Goal: Find contact information: Find contact information

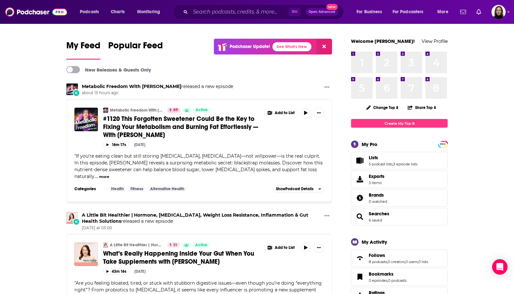
click at [94, 18] on div "Podcasts Charts Monitoring ⌘ K Open Advanced New For Business For Podcasters Mo…" at bounding box center [264, 12] width 379 height 15
click at [94, 13] on span "Podcasts" at bounding box center [89, 11] width 19 height 9
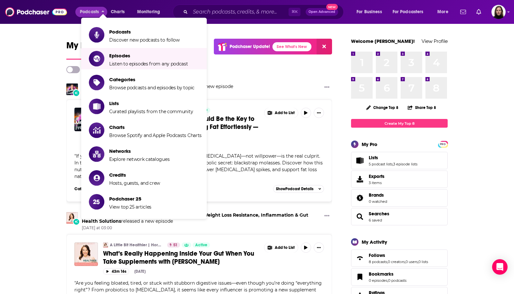
click at [129, 43] on li "Podcasts Discover new podcasts to follow" at bounding box center [144, 34] width 126 height 21
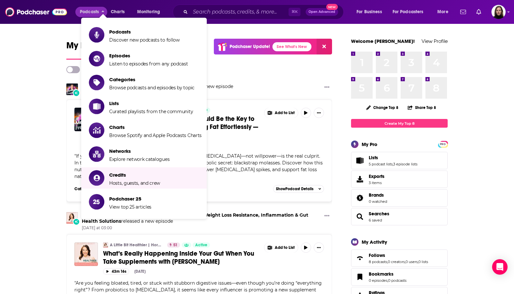
click at [132, 186] on li "Credits Hosts, guests, and crew" at bounding box center [144, 177] width 126 height 21
click at [132, 181] on span "Hosts, guests, and crew" at bounding box center [134, 183] width 51 height 6
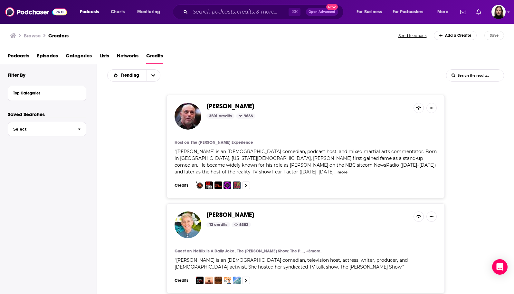
click at [50, 55] on span "Episodes" at bounding box center [47, 57] width 21 height 13
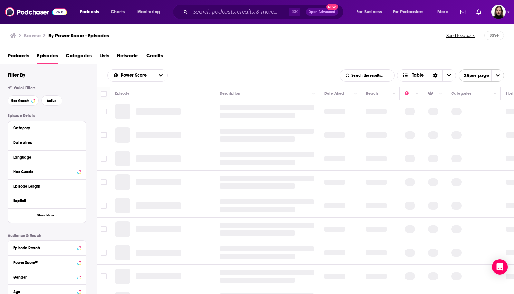
click at [17, 58] on span "Podcasts" at bounding box center [19, 57] width 22 height 13
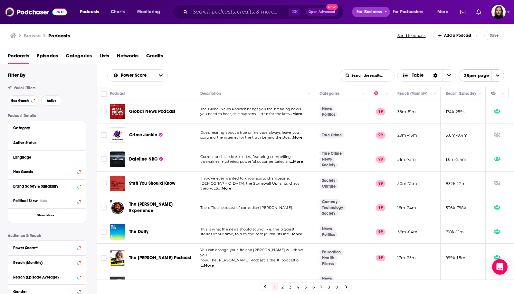
click at [365, 11] on span "For Business" at bounding box center [369, 11] width 25 height 9
click at [406, 11] on span "For Podcasters" at bounding box center [408, 11] width 31 height 9
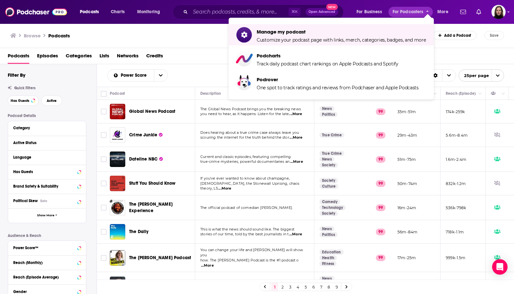
click at [190, 59] on div "Podcasts Episodes Categories Lists Networks Credits" at bounding box center [259, 57] width 502 height 13
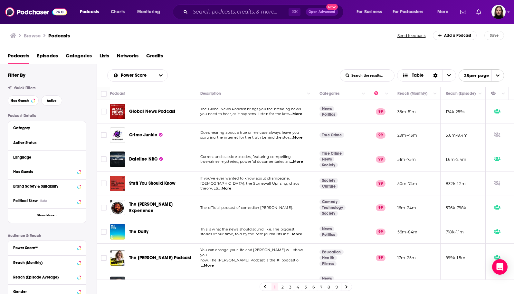
click at [56, 56] on span "Episodes" at bounding box center [47, 57] width 21 height 13
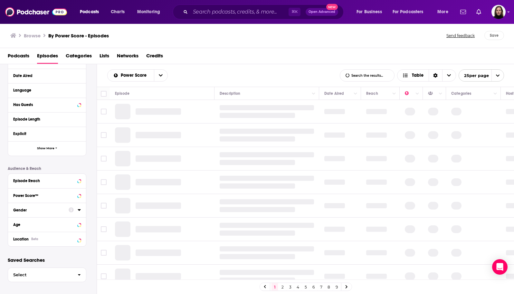
scroll to position [68, 0]
click at [37, 14] on img at bounding box center [36, 12] width 62 height 12
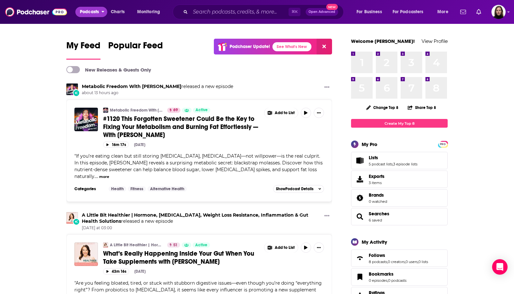
click at [96, 11] on span "Podcasts" at bounding box center [89, 11] width 19 height 9
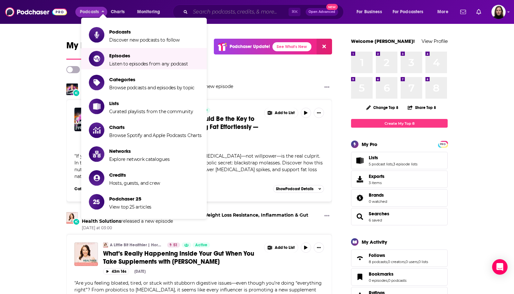
click at [226, 12] on input "Search podcasts, credits, & more..." at bounding box center [239, 12] width 98 height 10
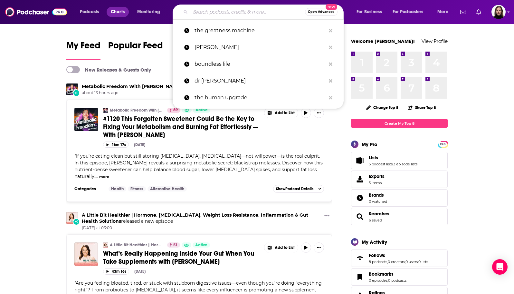
click at [115, 12] on span "Charts" at bounding box center [118, 11] width 14 height 9
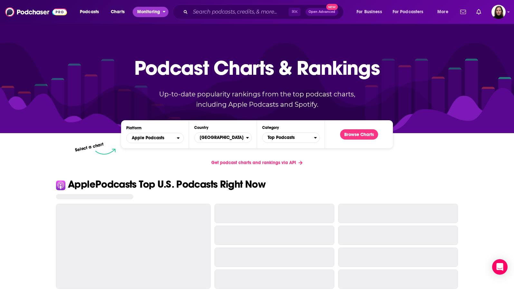
click at [148, 13] on span "Monitoring" at bounding box center [148, 11] width 23 height 9
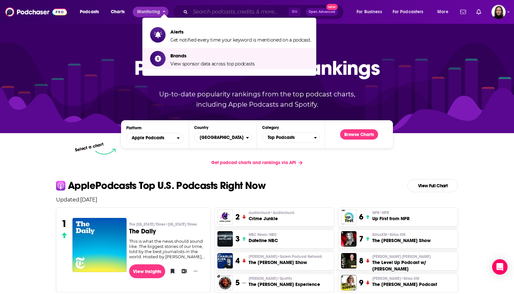
click at [201, 11] on input "Search podcasts, credits, & more..." at bounding box center [239, 12] width 98 height 10
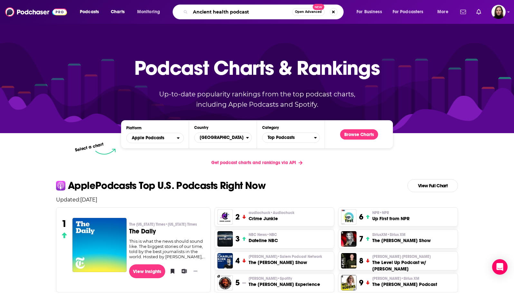
type input "Ancient health podcast"
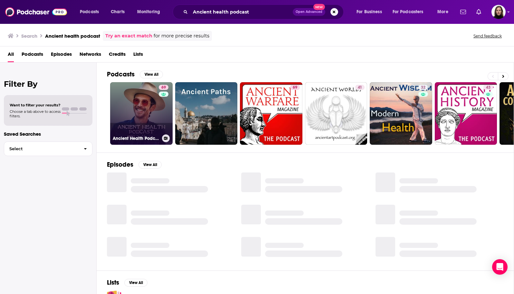
click at [142, 113] on link "69 Ancient Health Podcast" at bounding box center [141, 113] width 63 height 63
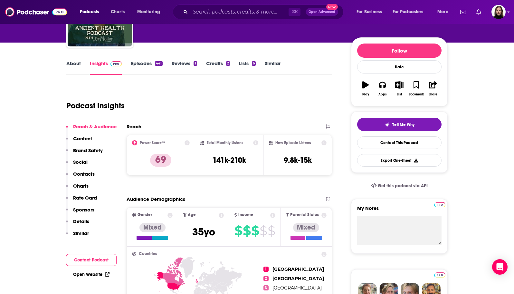
scroll to position [63, 0]
click at [187, 144] on icon at bounding box center [187, 142] width 5 height 5
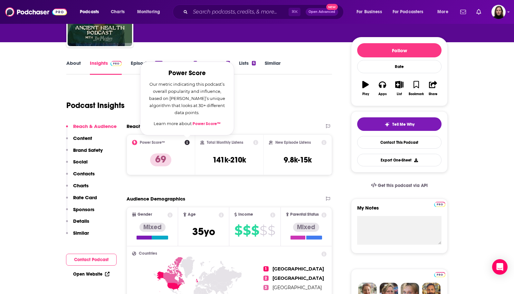
click at [200, 124] on link "Power Score™" at bounding box center [207, 123] width 28 height 5
click at [307, 102] on div "Podcast Insights" at bounding box center [196, 101] width 261 height 33
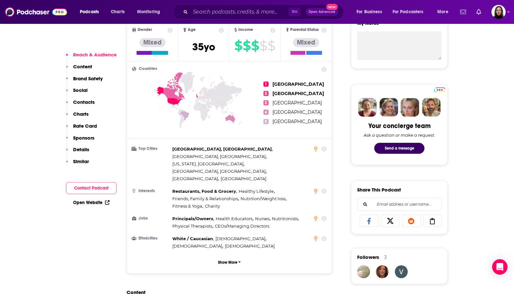
scroll to position [215, 0]
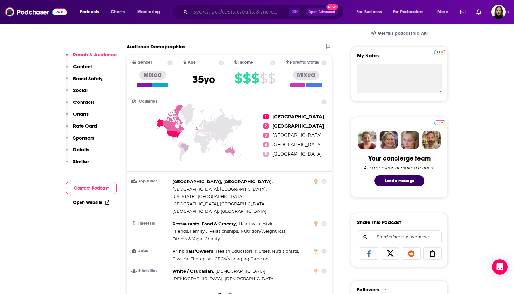
click at [213, 14] on input "Search podcasts, credits, & more..." at bounding box center [239, 12] width 98 height 10
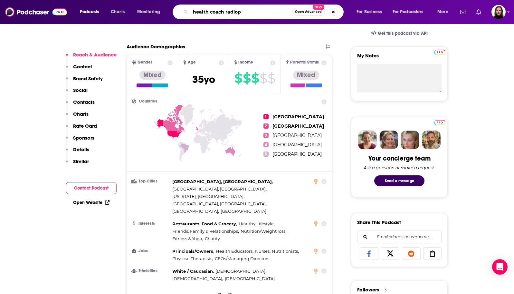
type input "health coach radio"
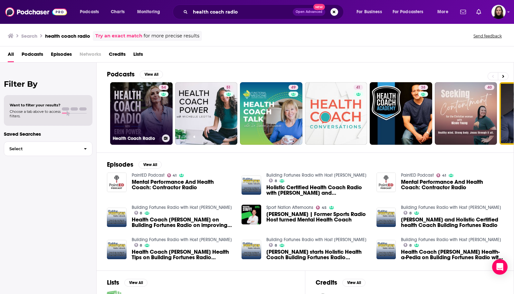
click at [144, 110] on link "54 Health Coach Radio" at bounding box center [141, 113] width 63 height 63
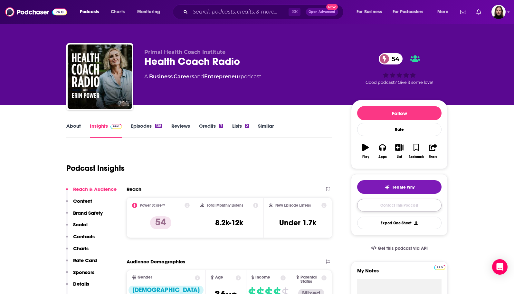
click at [381, 204] on link "Contact This Podcast" at bounding box center [399, 205] width 84 height 13
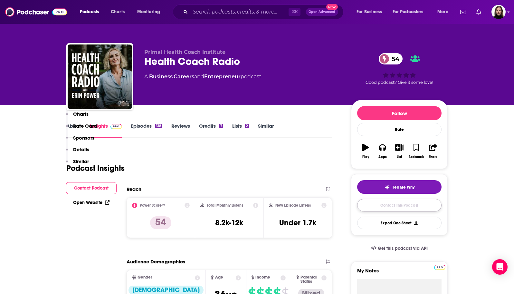
scroll to position [703, 0]
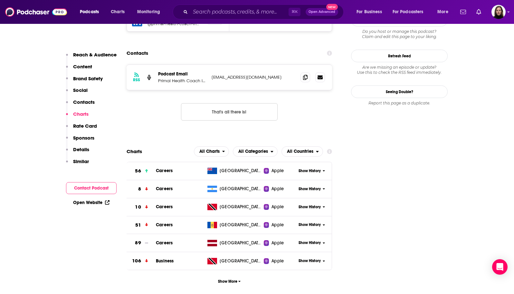
click at [96, 185] on button "Contact Podcast" at bounding box center [91, 188] width 51 height 12
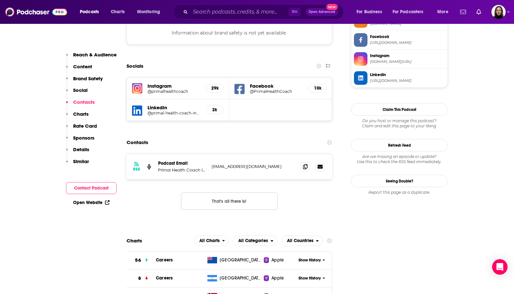
scroll to position [613, 0]
